Goal: Transaction & Acquisition: Download file/media

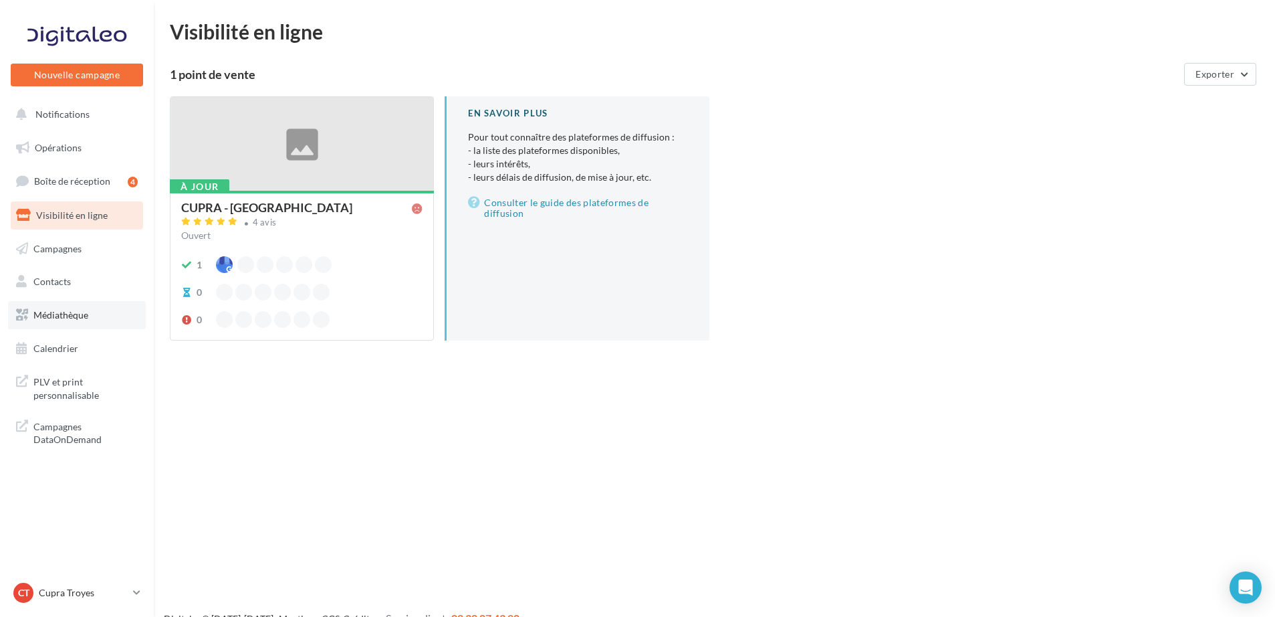
click at [64, 316] on span "Médiathèque" at bounding box center [60, 314] width 55 height 11
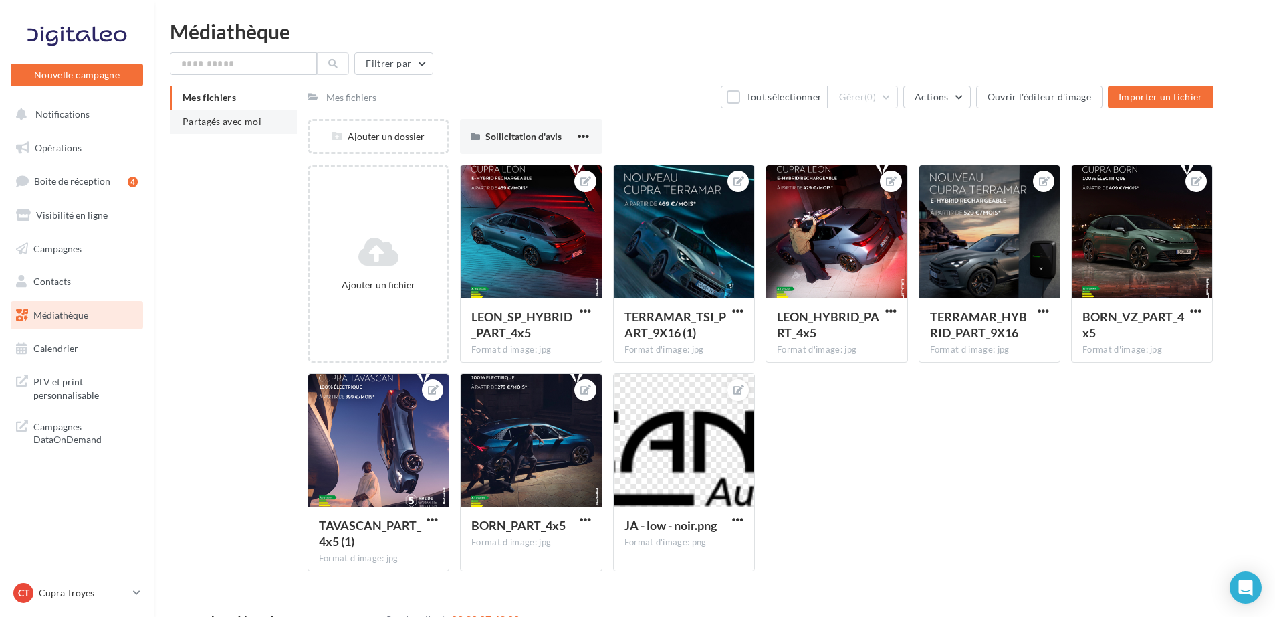
click at [228, 120] on span "Partagés avec moi" at bounding box center [222, 121] width 79 height 11
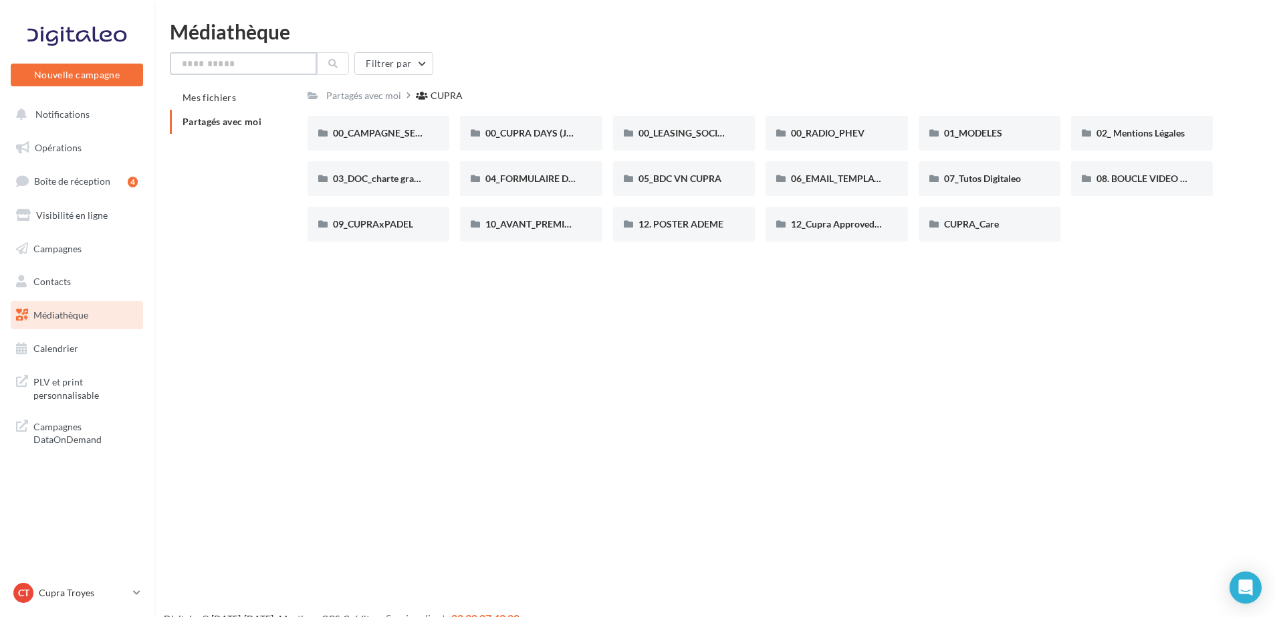
click at [287, 69] on input "text" at bounding box center [243, 63] width 147 height 23
type input "*"
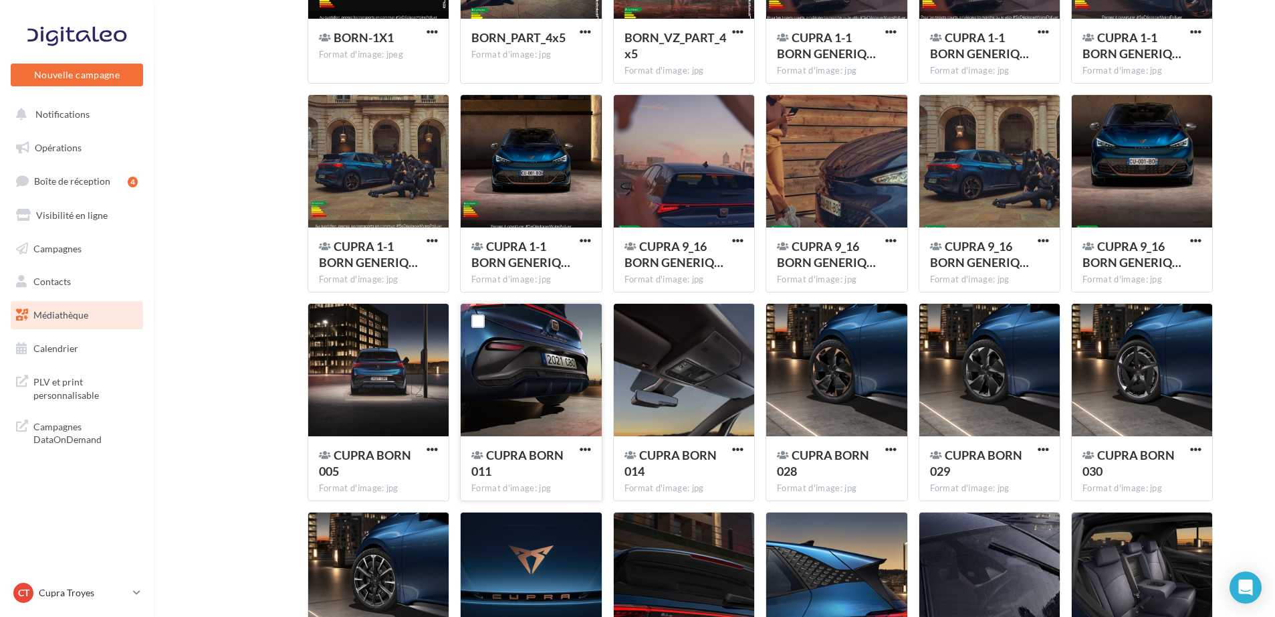
scroll to position [272, 0]
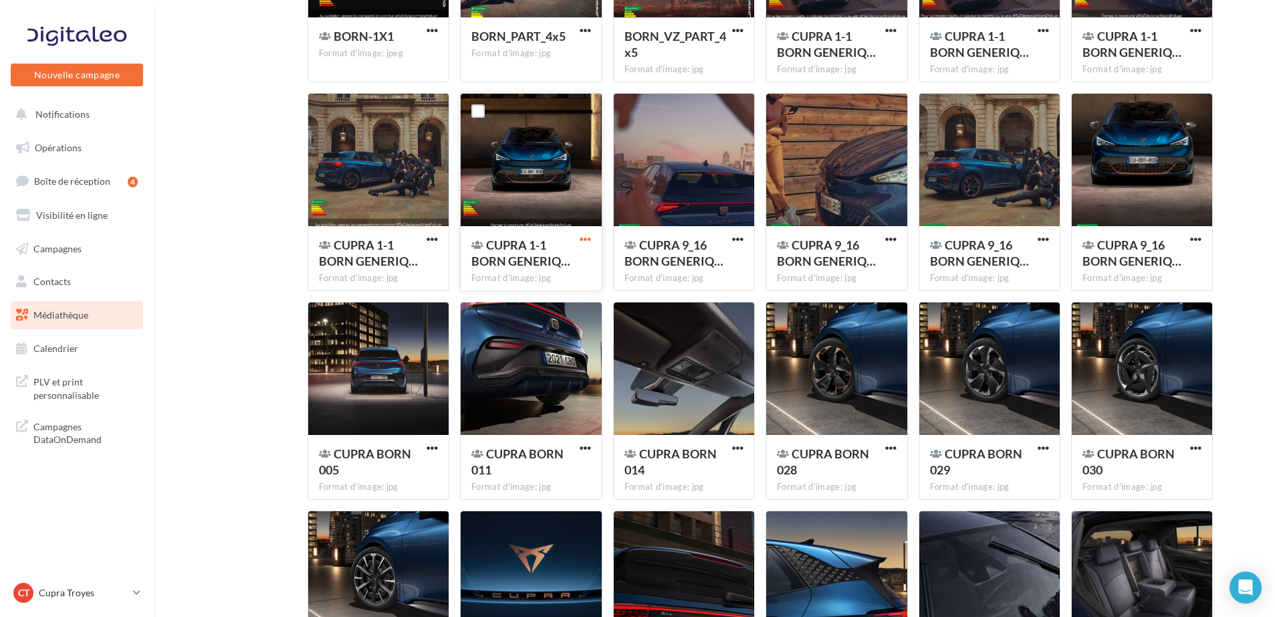
type input "****"
click at [583, 239] on span "button" at bounding box center [585, 238] width 11 height 11
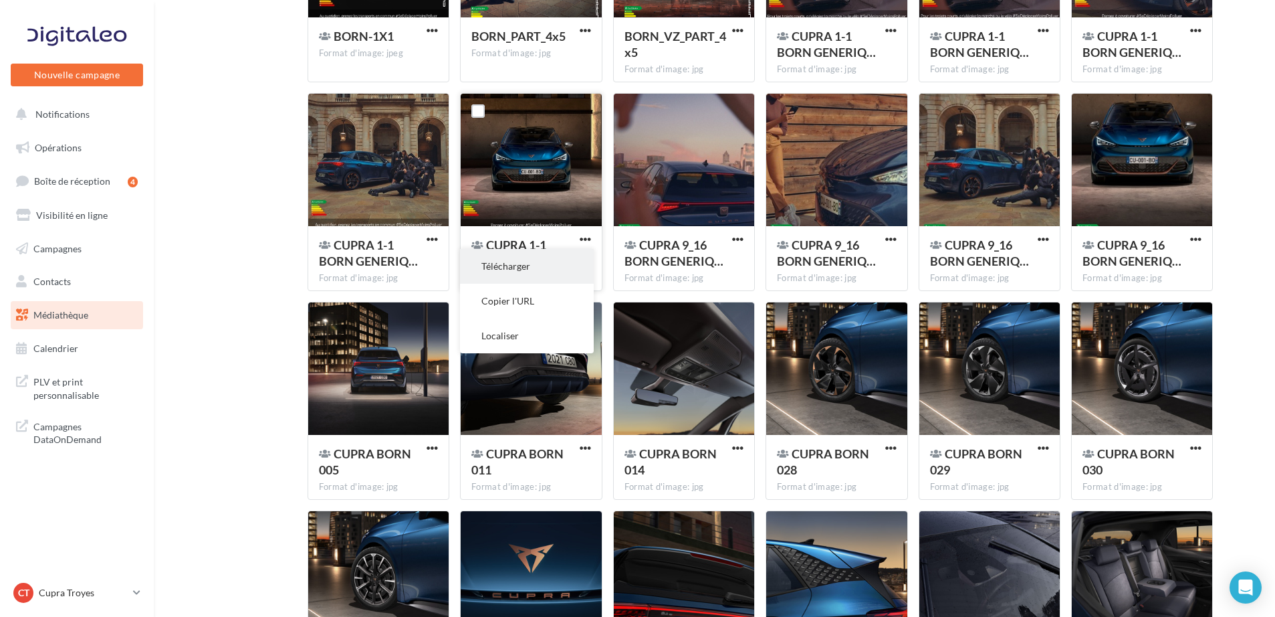
click at [520, 268] on button "Télécharger" at bounding box center [527, 266] width 134 height 35
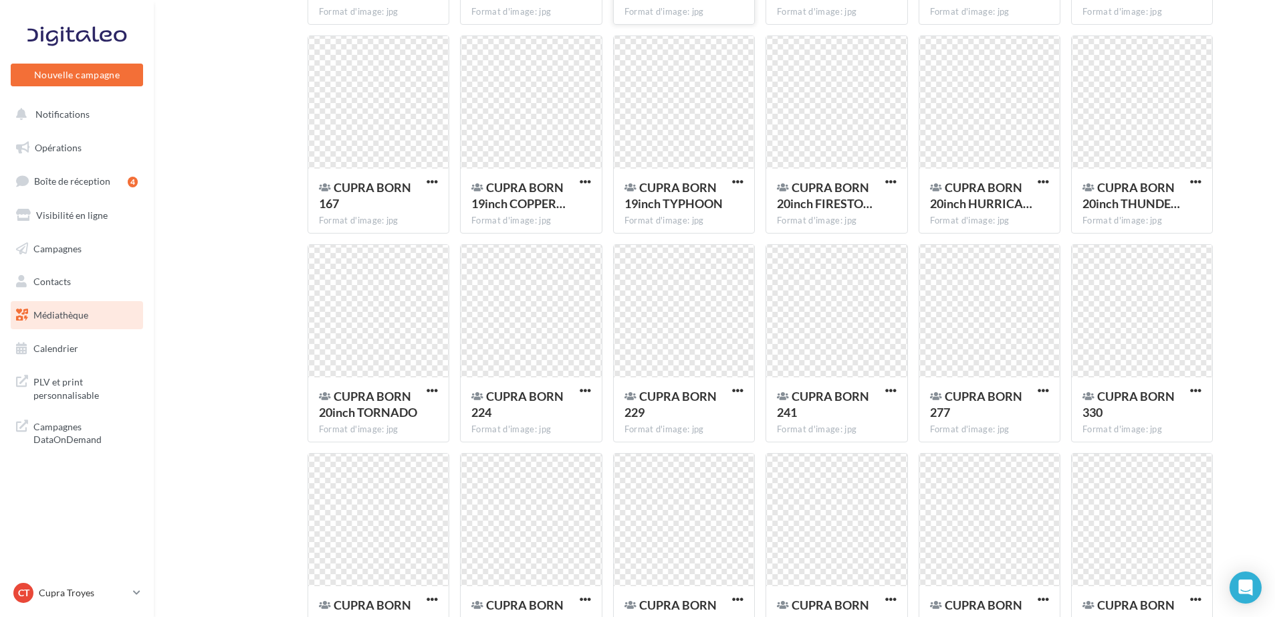
scroll to position [1851, 0]
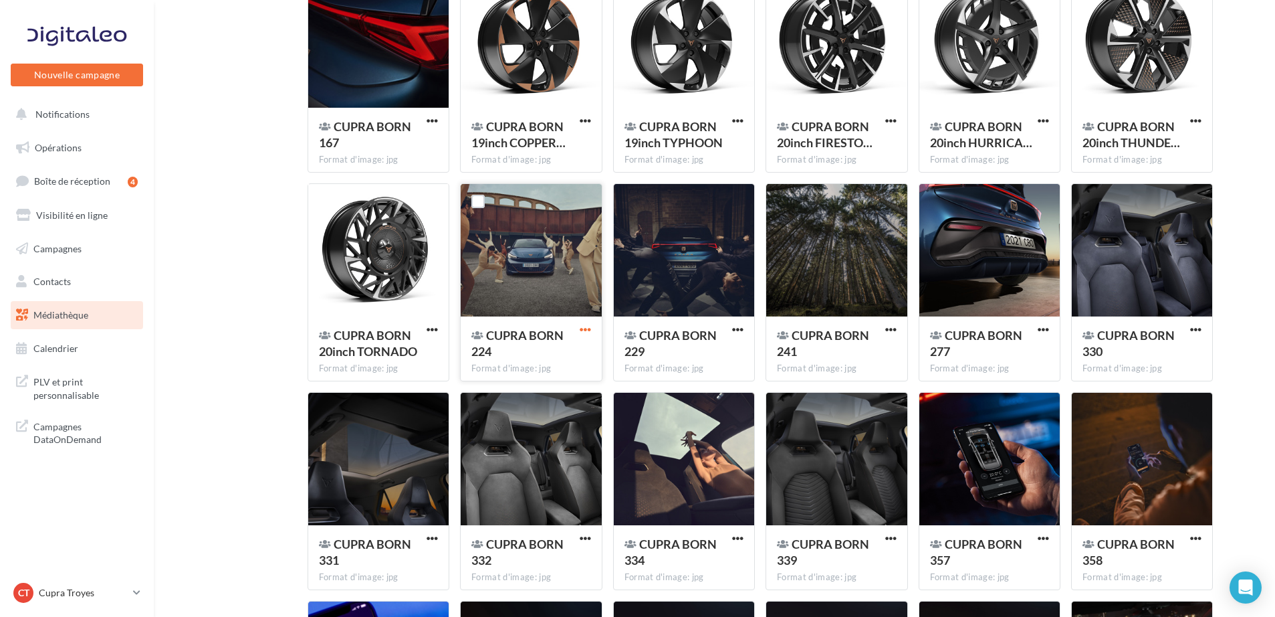
click at [590, 324] on span "button" at bounding box center [585, 329] width 11 height 11
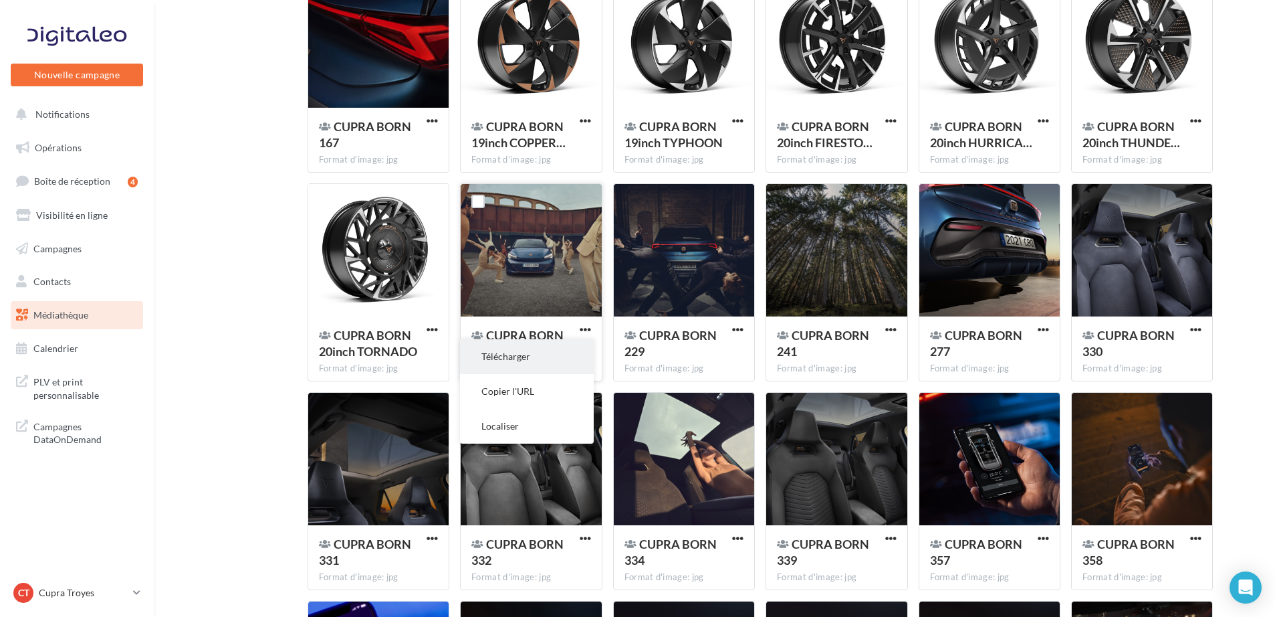
click at [523, 361] on button "Télécharger" at bounding box center [527, 356] width 134 height 35
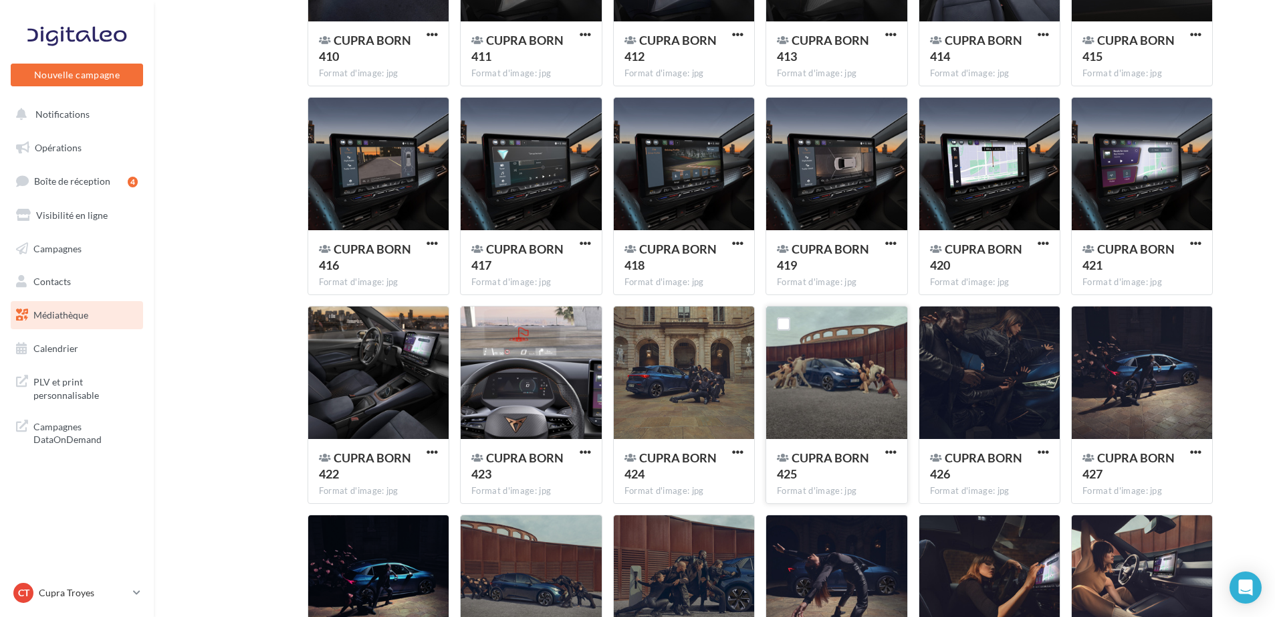
scroll to position [3353, 0]
